Goal: Find specific page/section: Find specific page/section

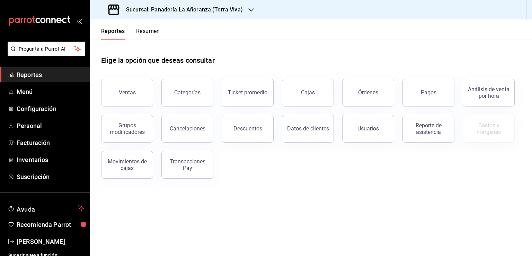
click at [375, 98] on button "Órdenes" at bounding box center [368, 93] width 52 height 28
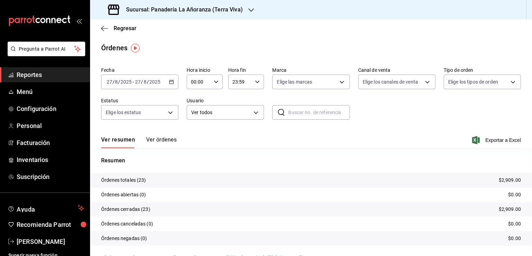
click at [229, 13] on h3 "Sucursal: Panadería La Añoranza (Terra Viva)" at bounding box center [182, 10] width 122 height 8
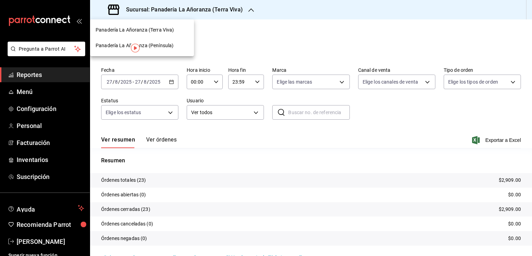
click at [151, 46] on span "Panadería La Añoranza (Península)" at bounding box center [135, 45] width 78 height 7
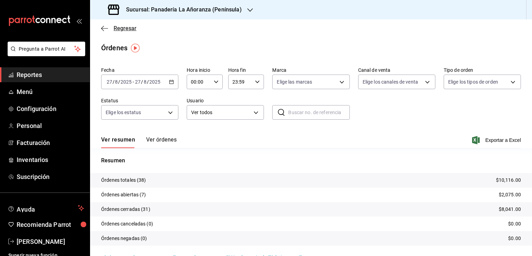
click at [104, 27] on icon "button" at bounding box center [104, 28] width 7 height 6
